Goal: Task Accomplishment & Management: Manage account settings

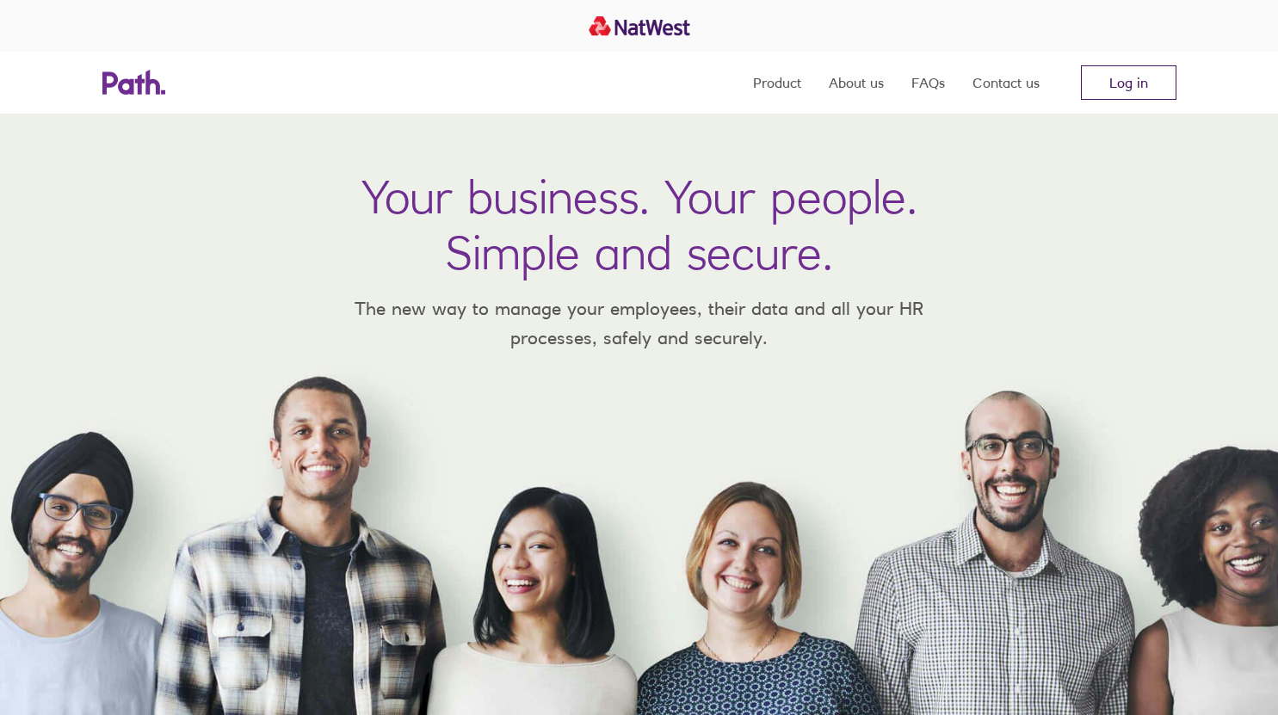
click at [1090, 80] on link "Log in" at bounding box center [1129, 82] width 96 height 34
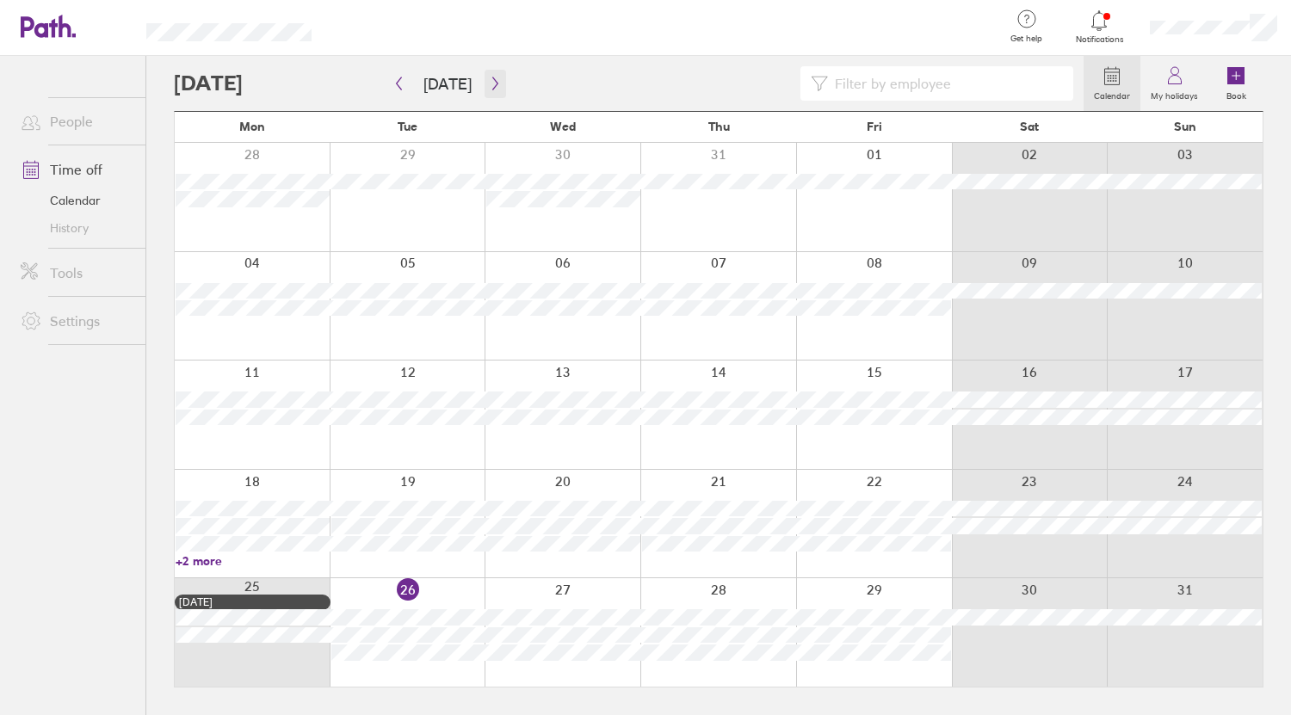
click at [489, 79] on icon "button" at bounding box center [495, 84] width 13 height 14
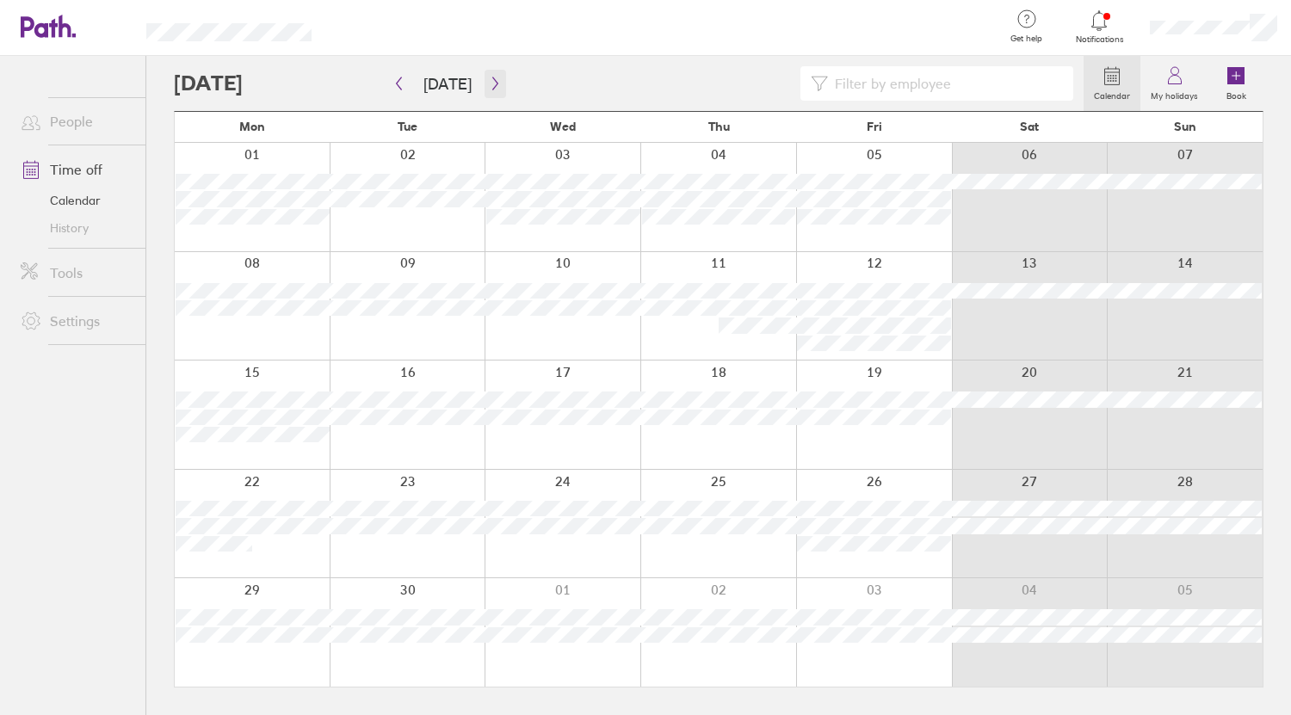
click at [487, 90] on button "button" at bounding box center [495, 84] width 22 height 28
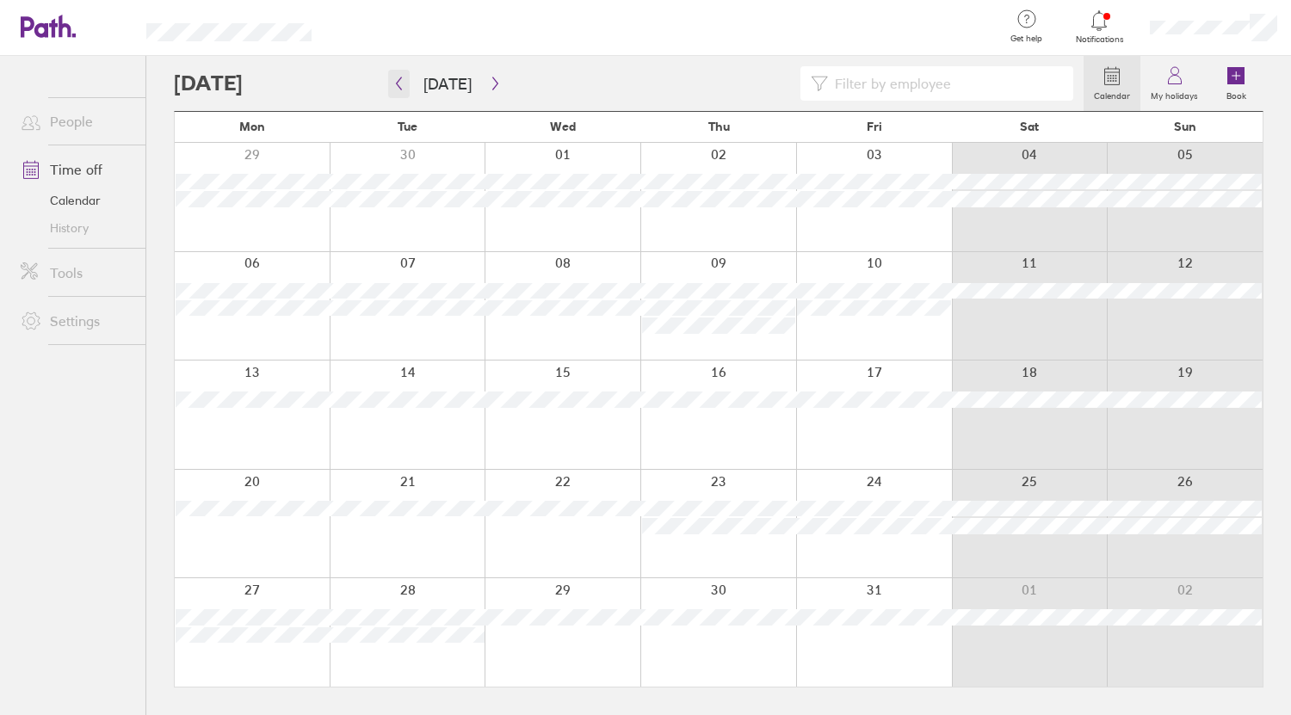
click at [398, 77] on icon "button" at bounding box center [398, 84] width 13 height 14
